Goal: Task Accomplishment & Management: Manage account settings

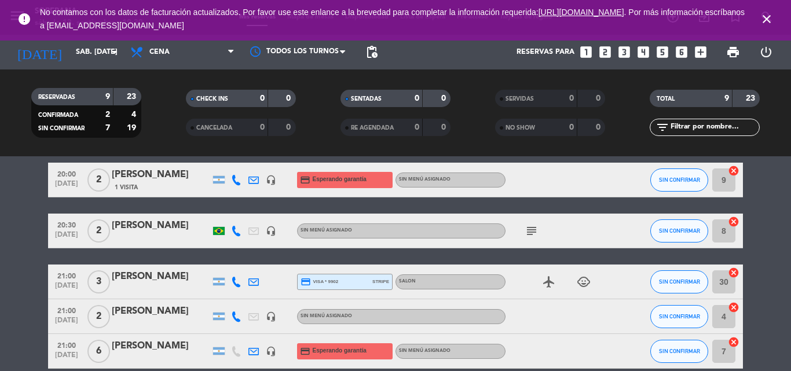
scroll to position [1, 0]
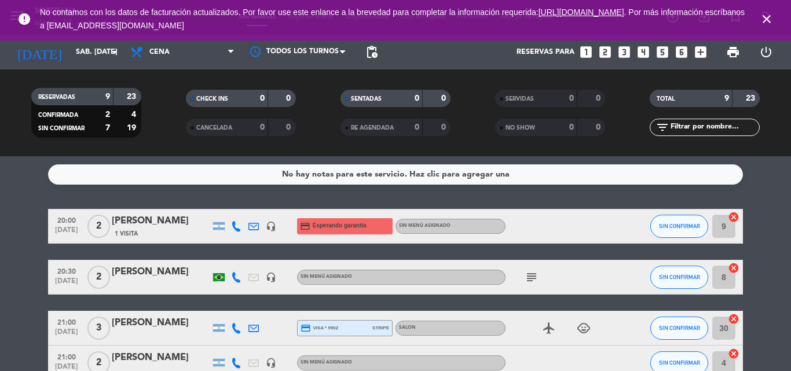
click at [772, 19] on icon "close" at bounding box center [767, 19] width 14 height 14
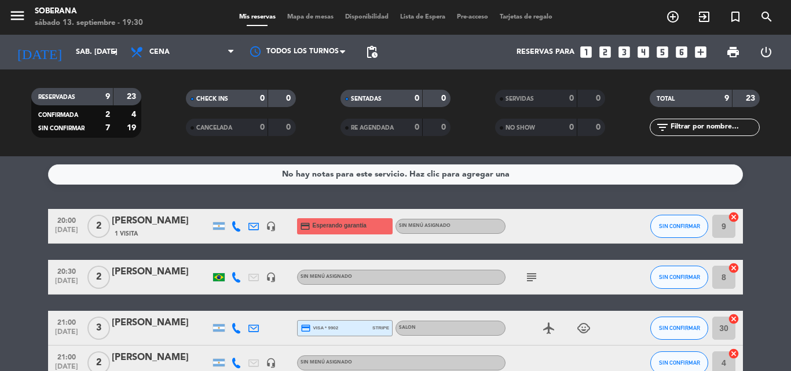
click at [297, 14] on span "Mapa de mesas" at bounding box center [310, 17] width 58 height 6
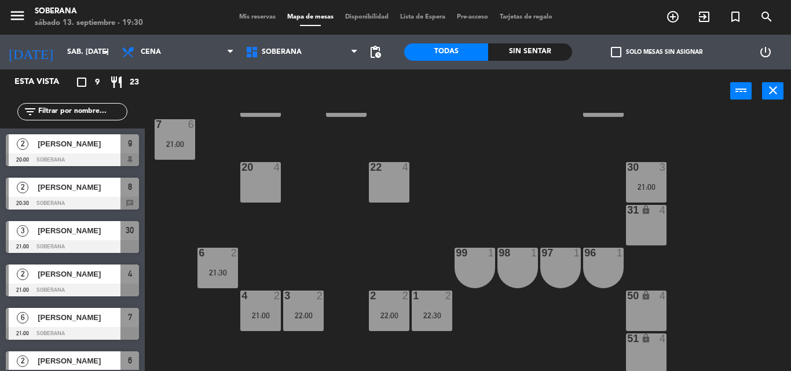
scroll to position [115, 0]
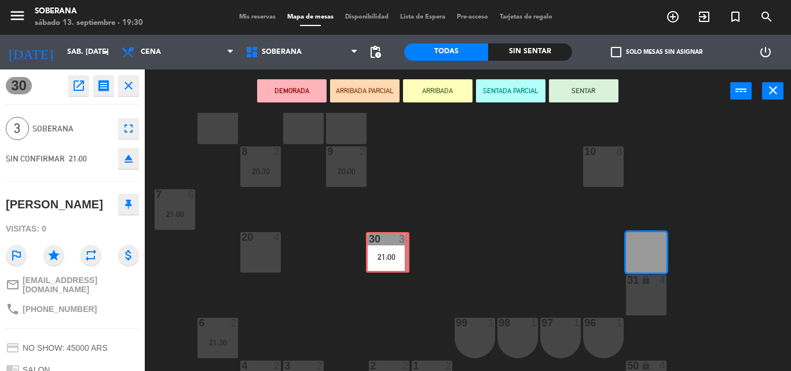
drag, startPoint x: 651, startPoint y: 247, endPoint x: 391, endPoint y: 247, distance: 260.0
click at [391, 247] on div "102 lock 2 103 lock 2 104 lock 2 105 lock 2 106 lock 2 107 lock 2 101 lock 2 11…" at bounding box center [472, 242] width 638 height 258
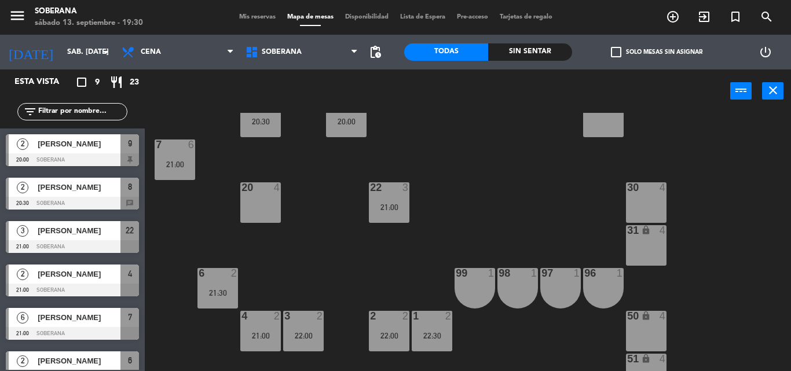
scroll to position [231, 0]
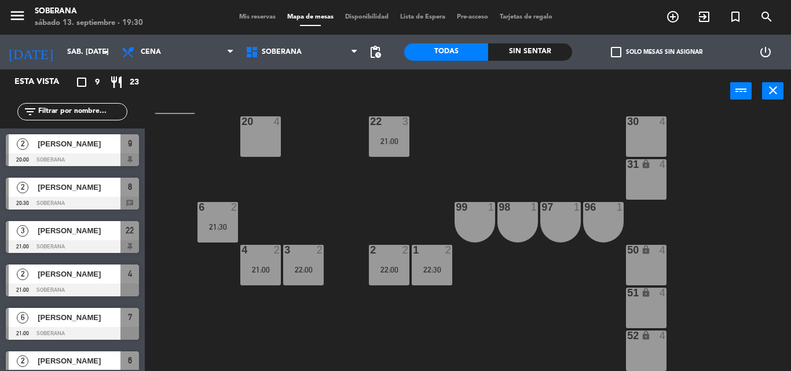
click at [784, 98] on div "power_input close" at bounding box center [468, 91] width 646 height 44
click at [771, 97] on button "close" at bounding box center [772, 90] width 21 height 17
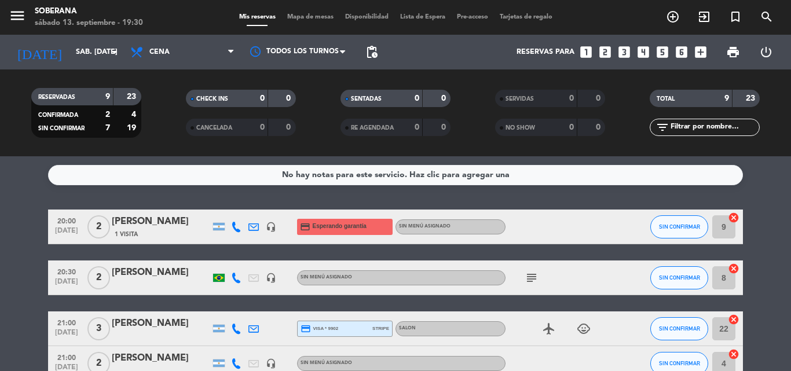
click at [298, 14] on span "Mapa de mesas" at bounding box center [310, 17] width 58 height 6
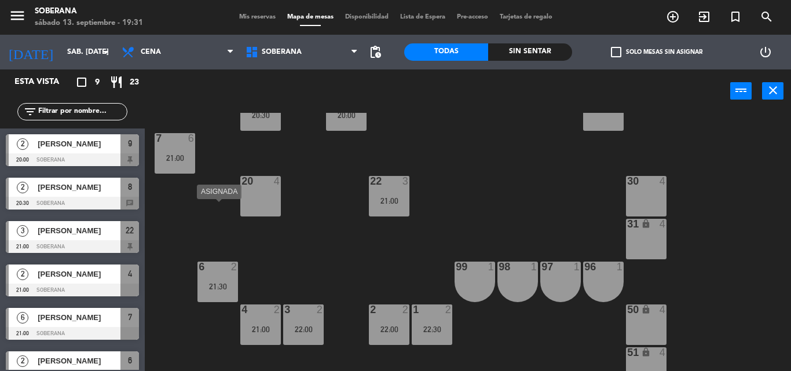
scroll to position [115, 0]
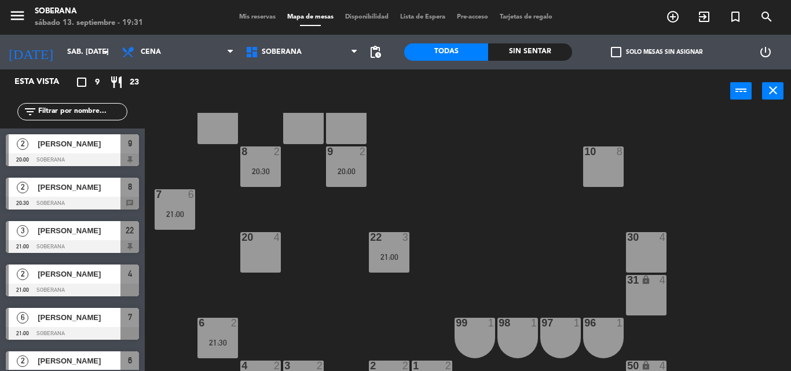
click at [238, 17] on span "Mis reservas" at bounding box center [257, 17] width 48 height 6
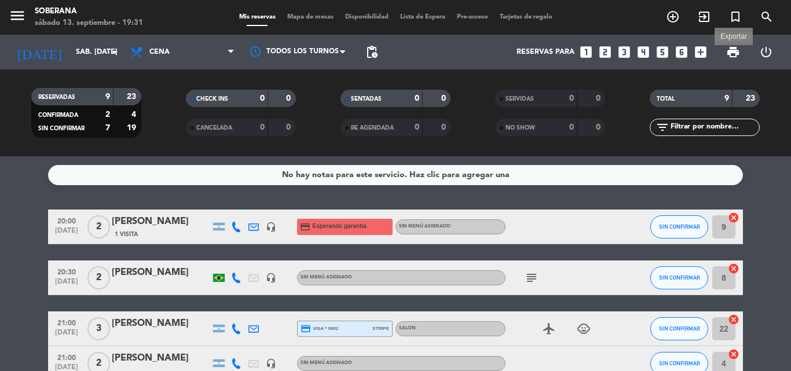
click at [733, 53] on span "print" at bounding box center [733, 52] width 14 height 14
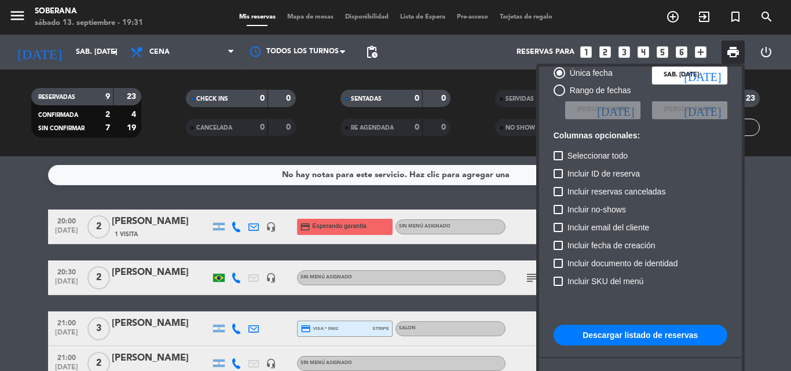
scroll to position [71, 0]
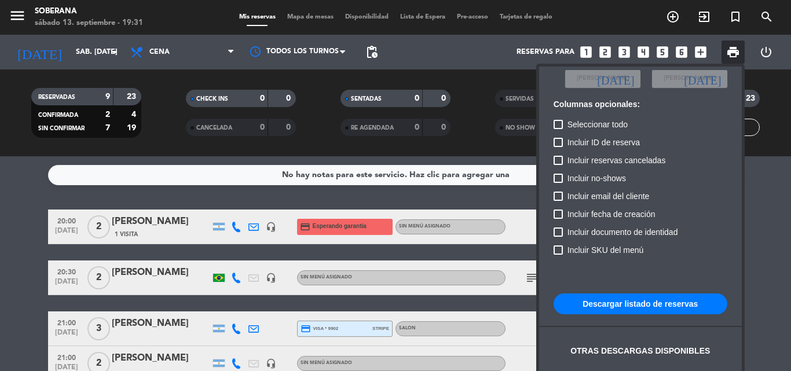
click at [631, 302] on button "Descargar listado de reservas" at bounding box center [641, 304] width 174 height 21
click at [734, 56] on span "print" at bounding box center [733, 52] width 14 height 14
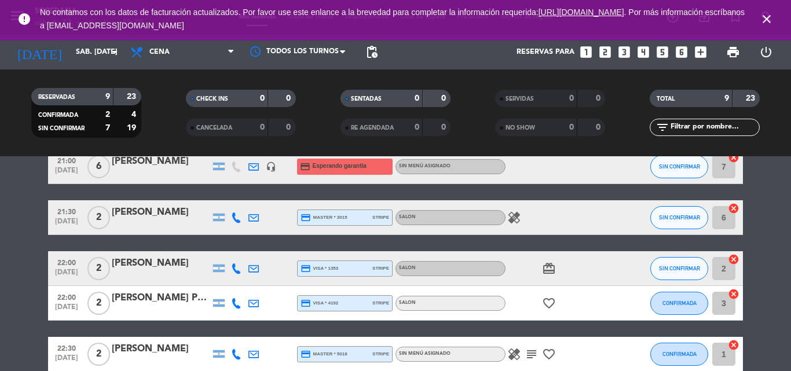
scroll to position [0, 0]
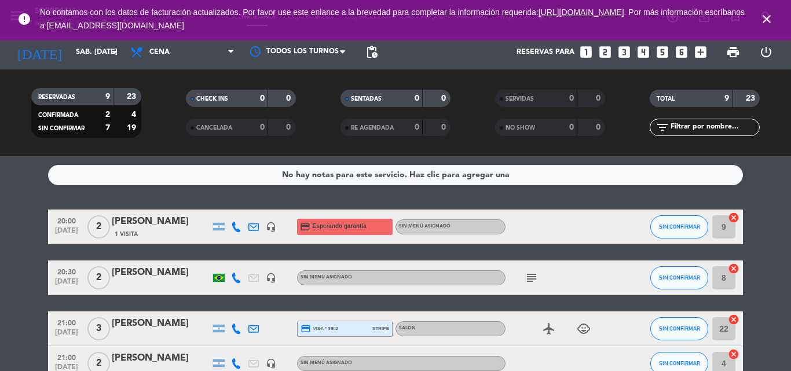
click at [768, 20] on icon "close" at bounding box center [767, 19] width 14 height 14
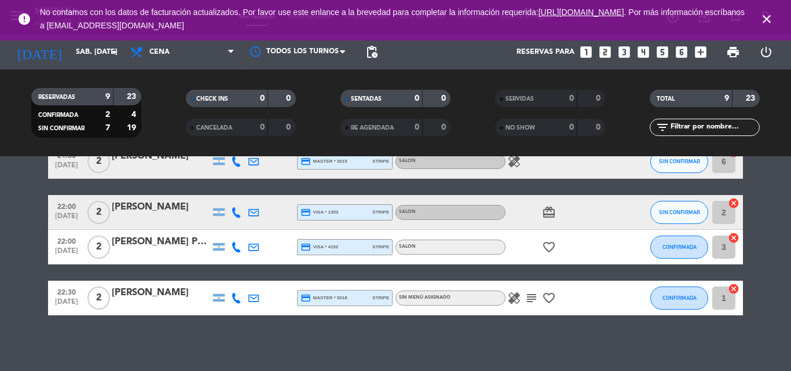
scroll to position [290, 0]
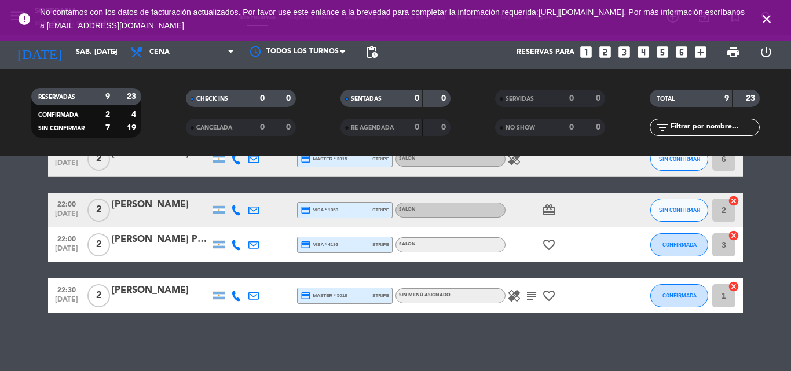
click at [767, 20] on icon "close" at bounding box center [767, 19] width 14 height 14
click at [770, 20] on icon "close" at bounding box center [767, 19] width 14 height 14
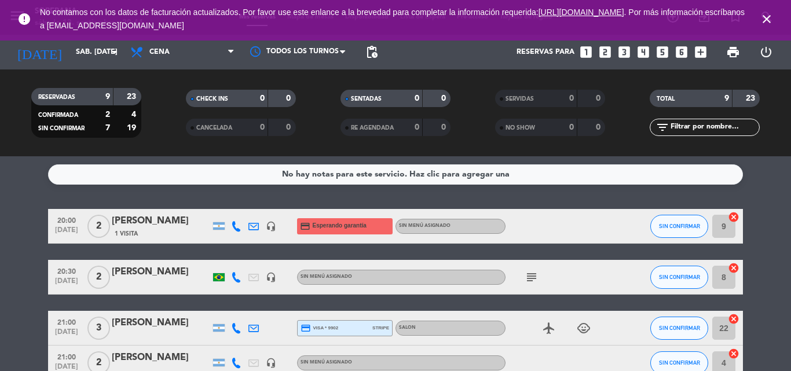
scroll to position [0, 0]
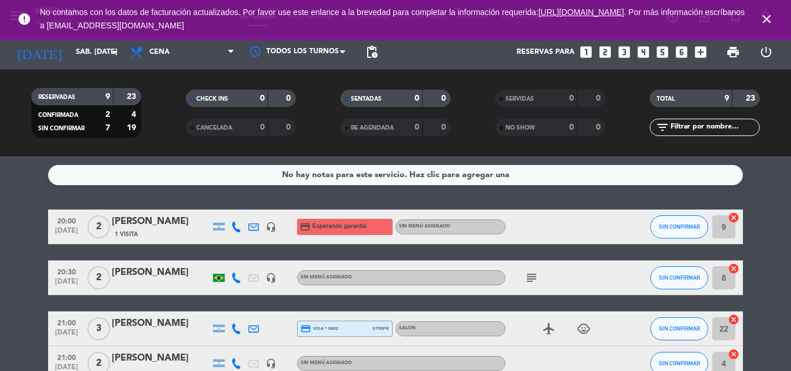
click at [536, 276] on icon "subject" at bounding box center [532, 278] width 14 height 14
click at [236, 281] on icon at bounding box center [236, 278] width 10 height 10
click at [240, 261] on span "content_paste" at bounding box center [244, 258] width 9 height 9
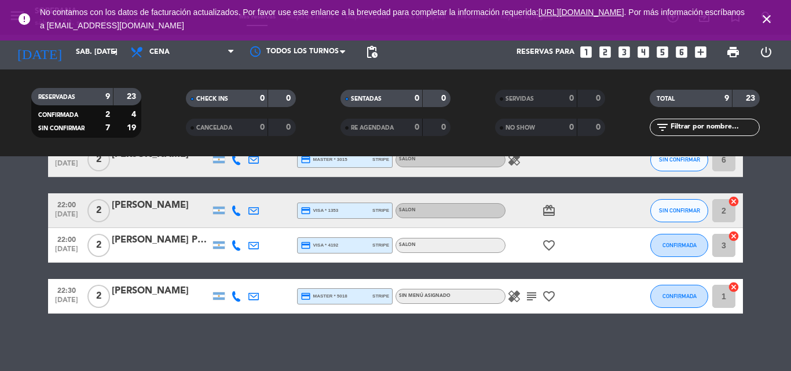
scroll to position [290, 0]
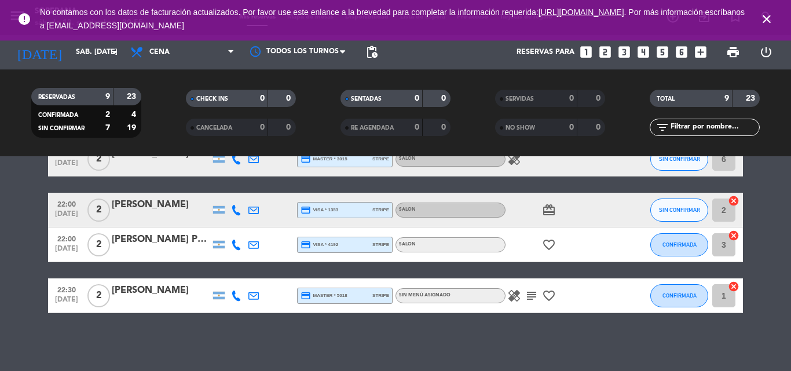
click at [155, 237] on div "[PERSON_NAME] Porte [PERSON_NAME]" at bounding box center [161, 239] width 98 height 15
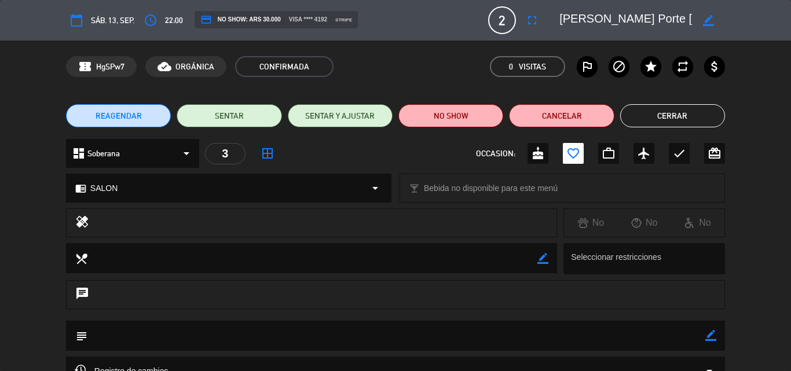
click at [701, 114] on button "Cerrar" at bounding box center [672, 115] width 105 height 23
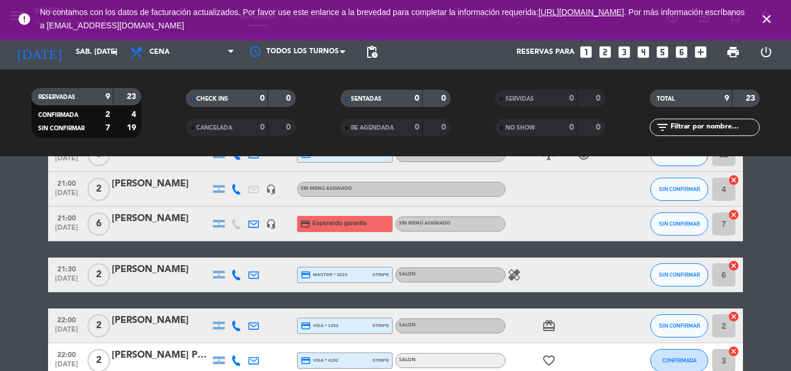
scroll to position [232, 0]
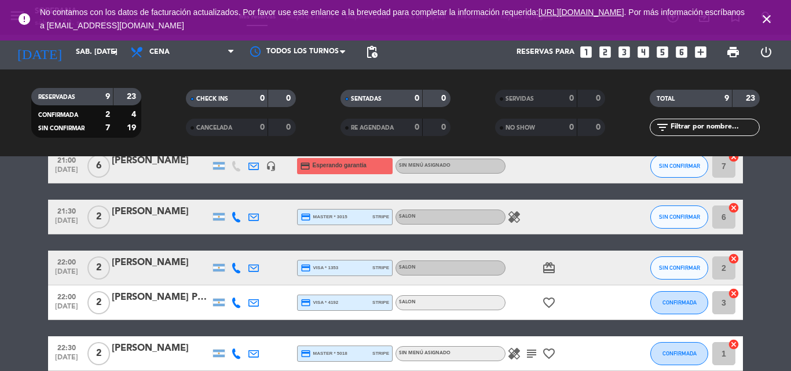
click at [172, 258] on div "[PERSON_NAME]" at bounding box center [161, 262] width 98 height 15
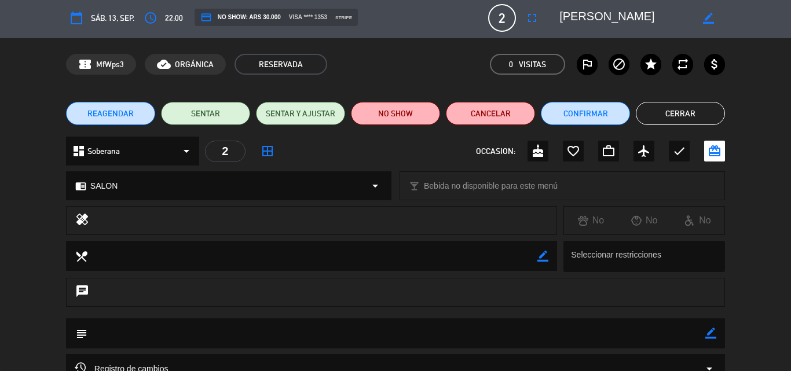
scroll to position [0, 0]
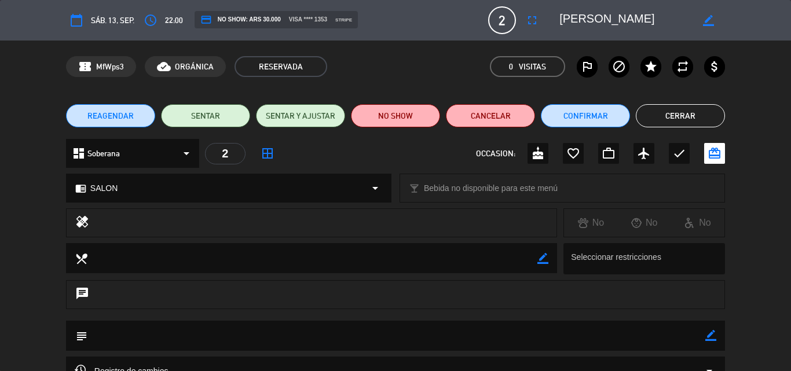
click at [693, 104] on div "REAGENDAR SENTAR SENTAR Y AJUSTAR NO SHOW Cancelar Confirmar Cerrar" at bounding box center [395, 116] width 791 height 46
click at [690, 110] on button "Cerrar" at bounding box center [680, 115] width 89 height 23
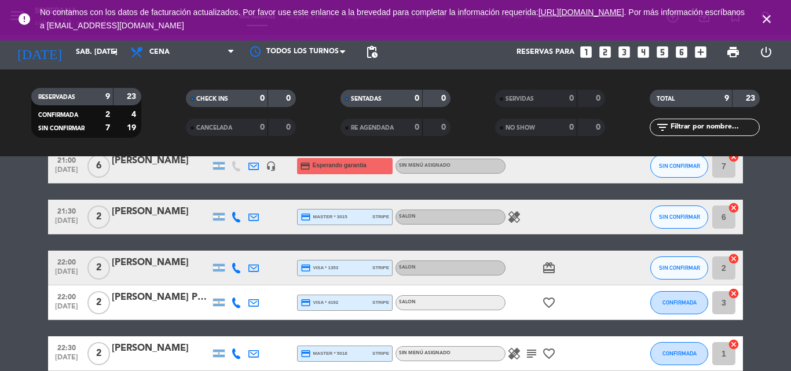
click at [764, 15] on icon "close" at bounding box center [767, 19] width 14 height 14
click at [757, 22] on span "close" at bounding box center [766, 18] width 31 height 31
click at [765, 17] on icon "close" at bounding box center [767, 19] width 14 height 14
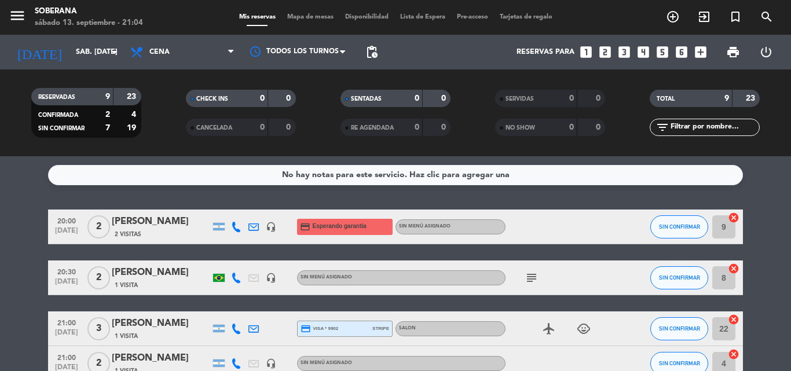
click at [533, 278] on icon "subject" at bounding box center [532, 278] width 14 height 14
click at [104, 281] on span "2" at bounding box center [98, 277] width 23 height 23
click at [136, 235] on span "2 Visitas" at bounding box center [128, 234] width 27 height 9
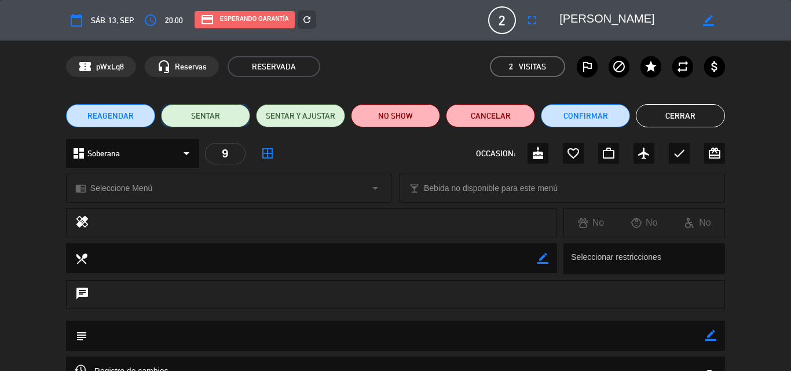
click at [193, 118] on button "SENTAR" at bounding box center [205, 115] width 89 height 23
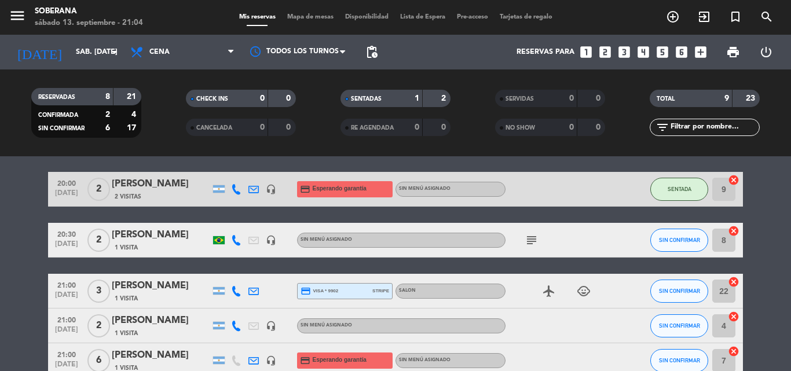
scroll to position [58, 0]
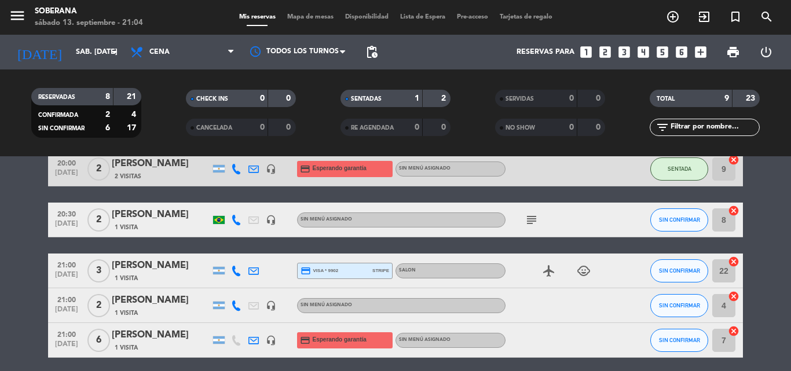
click at [154, 279] on div "1 Visita" at bounding box center [161, 278] width 98 height 10
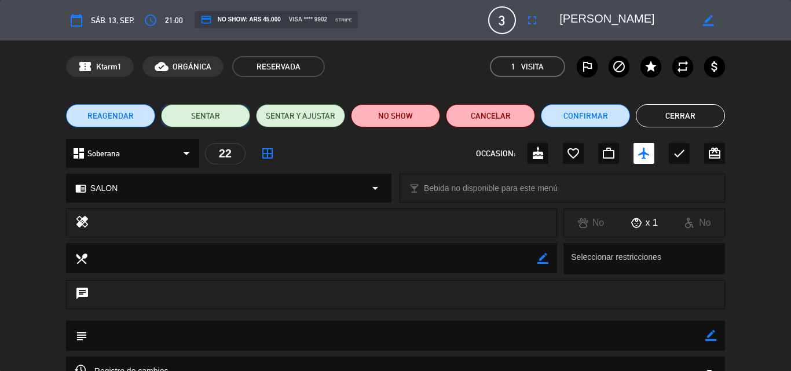
click at [187, 108] on button "SENTAR" at bounding box center [205, 115] width 89 height 23
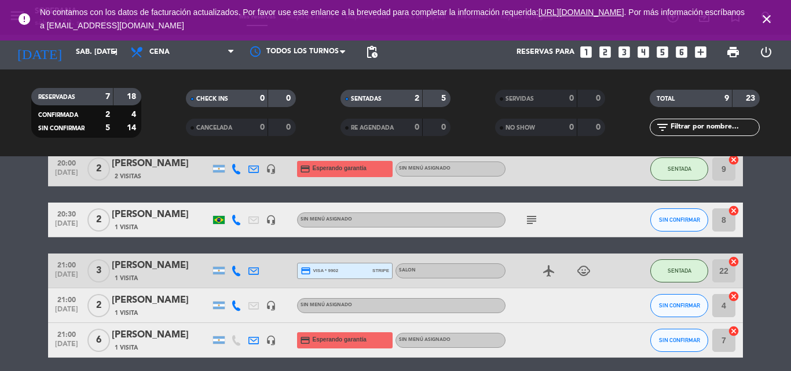
click at [297, 125] on filter-checkbox "CANCELADA 0 0" at bounding box center [240, 127] width 155 height 17
drag, startPoint x: 765, startPoint y: 20, endPoint x: 746, endPoint y: 5, distance: 23.9
click at [765, 19] on icon "close" at bounding box center [767, 19] width 14 height 14
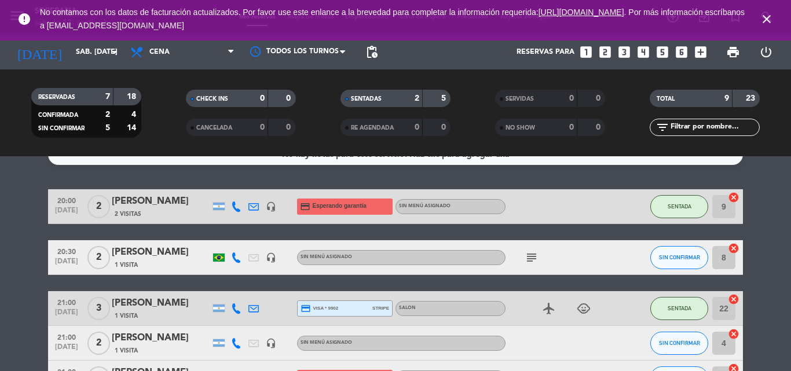
scroll to position [0, 0]
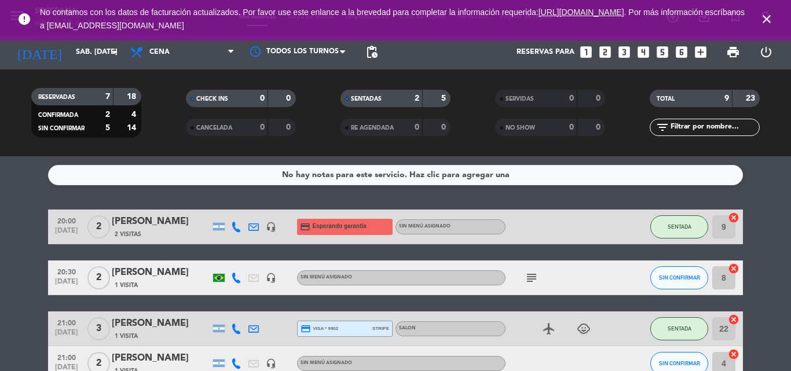
click at [764, 20] on icon "close" at bounding box center [767, 19] width 14 height 14
click at [762, 22] on icon "close" at bounding box center [767, 19] width 14 height 14
